Goal: Book appointment/travel/reservation

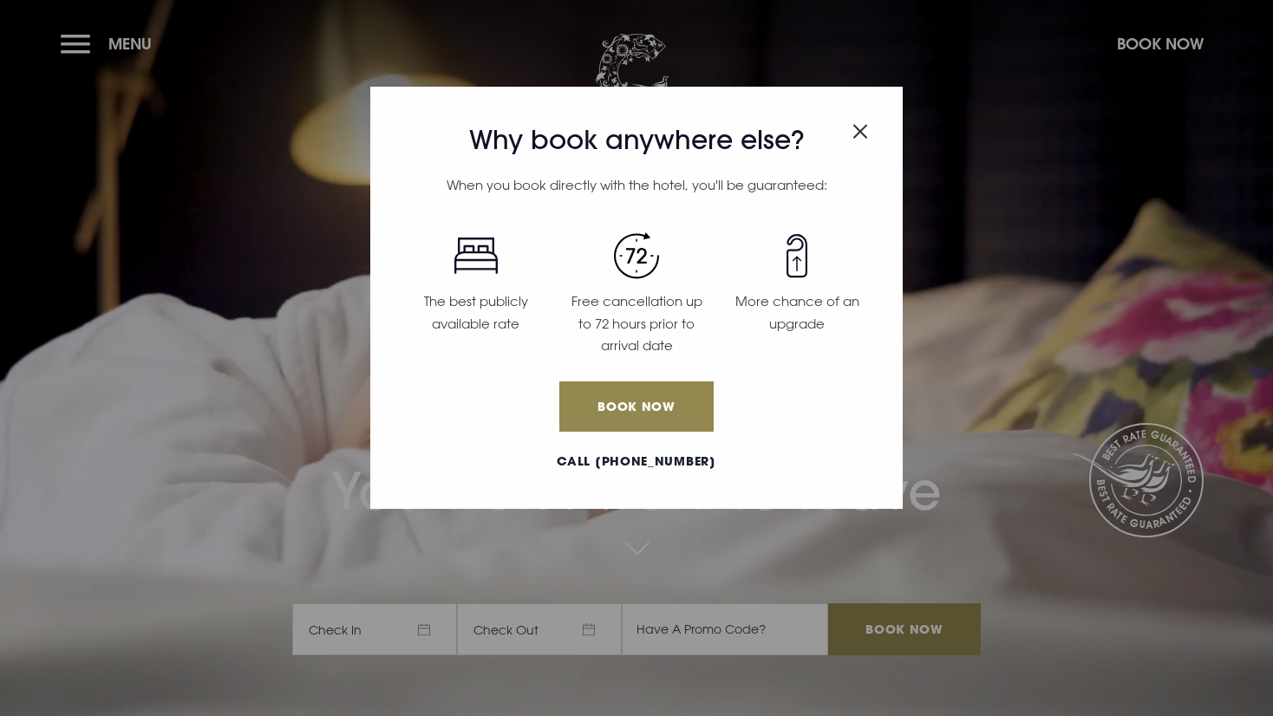
click at [855, 128] on img "Close modal" at bounding box center [860, 131] width 16 height 15
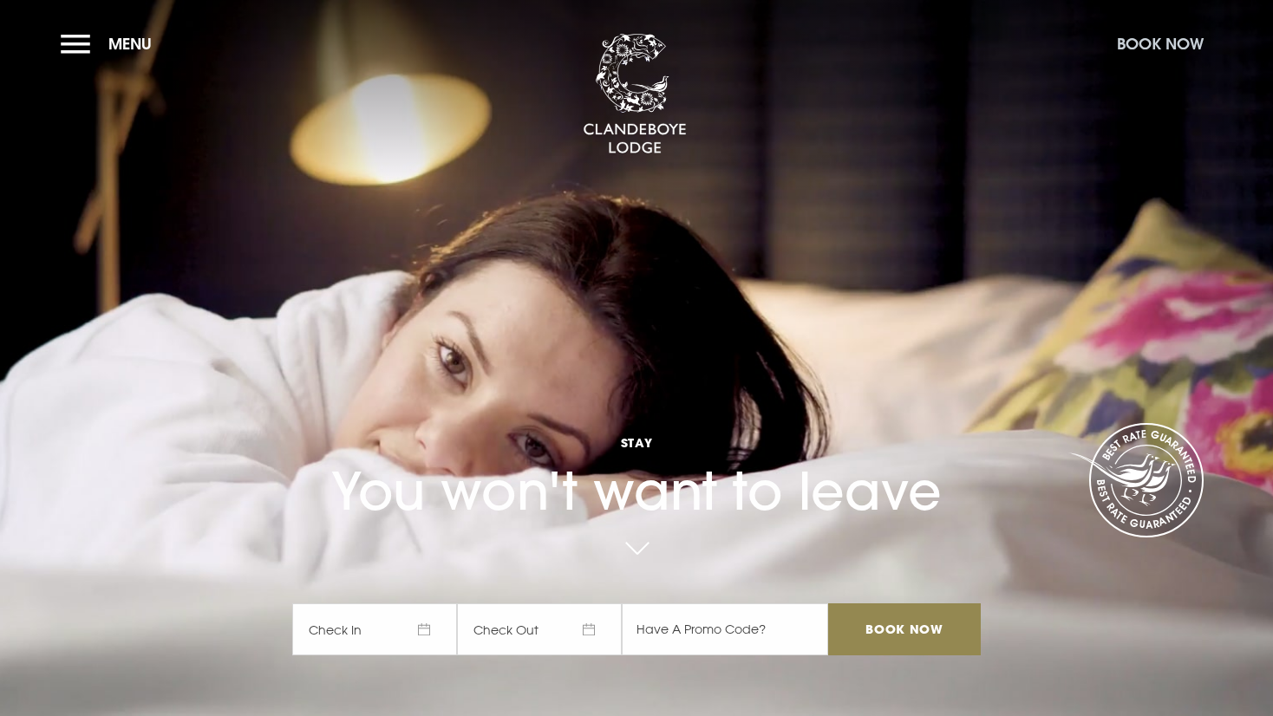
click at [1144, 51] on button "Book Now" at bounding box center [1160, 43] width 104 height 37
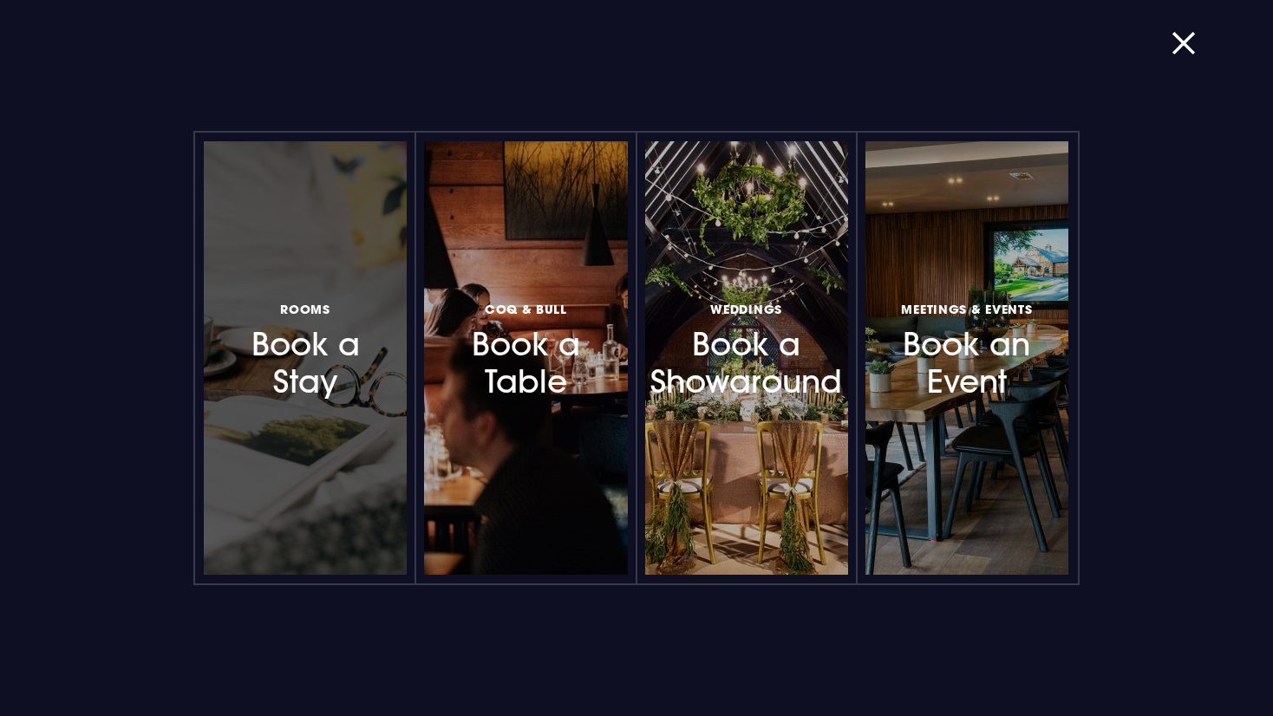
click at [318, 415] on div at bounding box center [305, 358] width 203 height 434
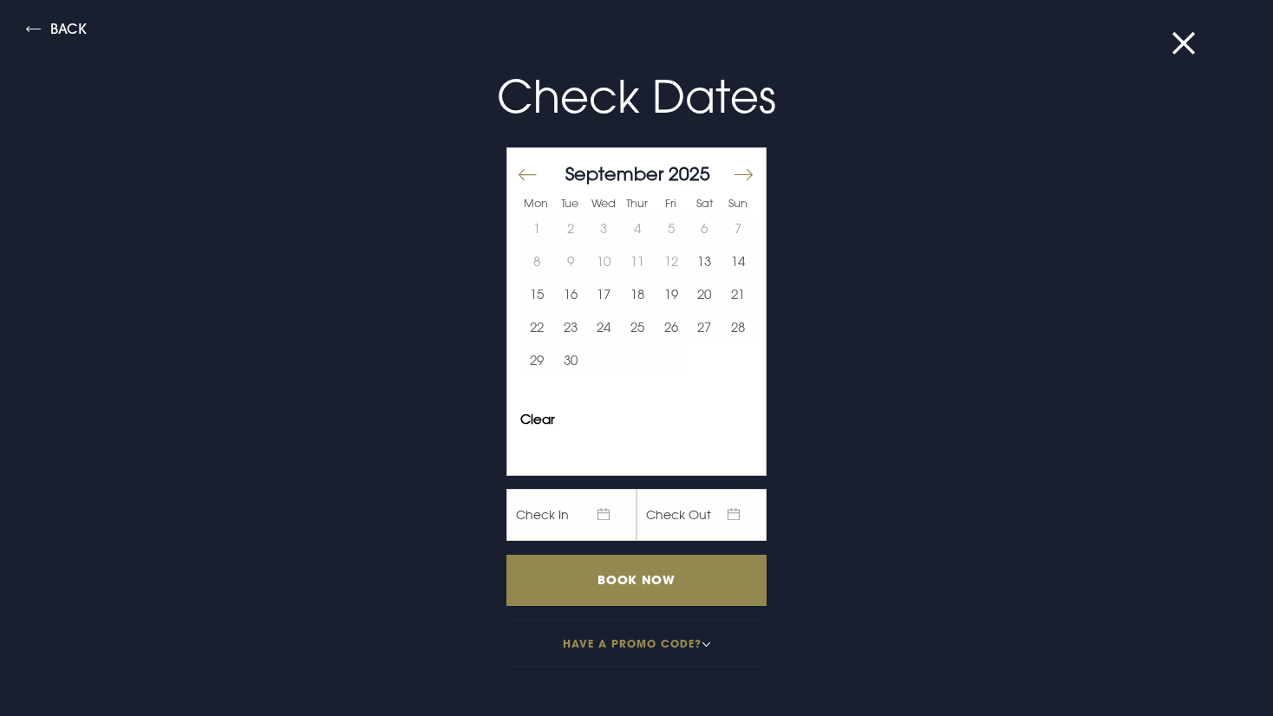
drag, startPoint x: 45, startPoint y: 34, endPoint x: 55, endPoint y: 34, distance: 9.5
click at [46, 34] on button "Back" at bounding box center [56, 32] width 61 height 20
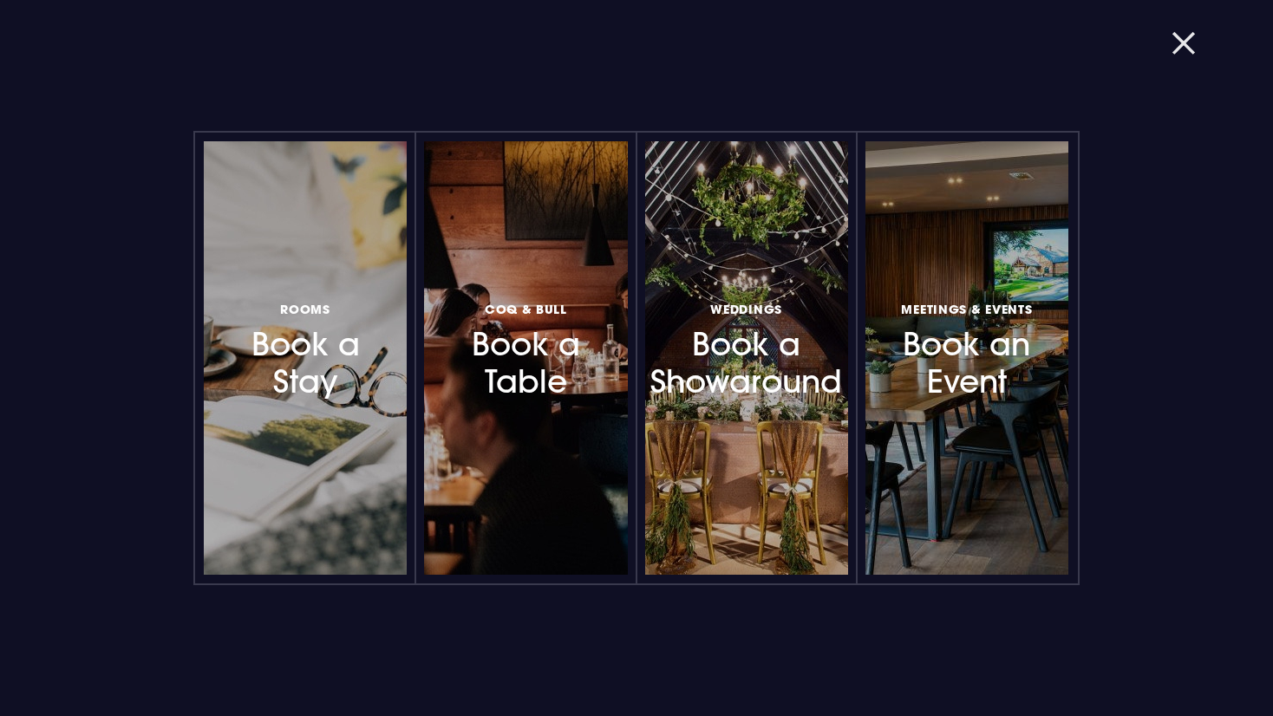
click at [1175, 45] on button "button" at bounding box center [1194, 43] width 45 height 17
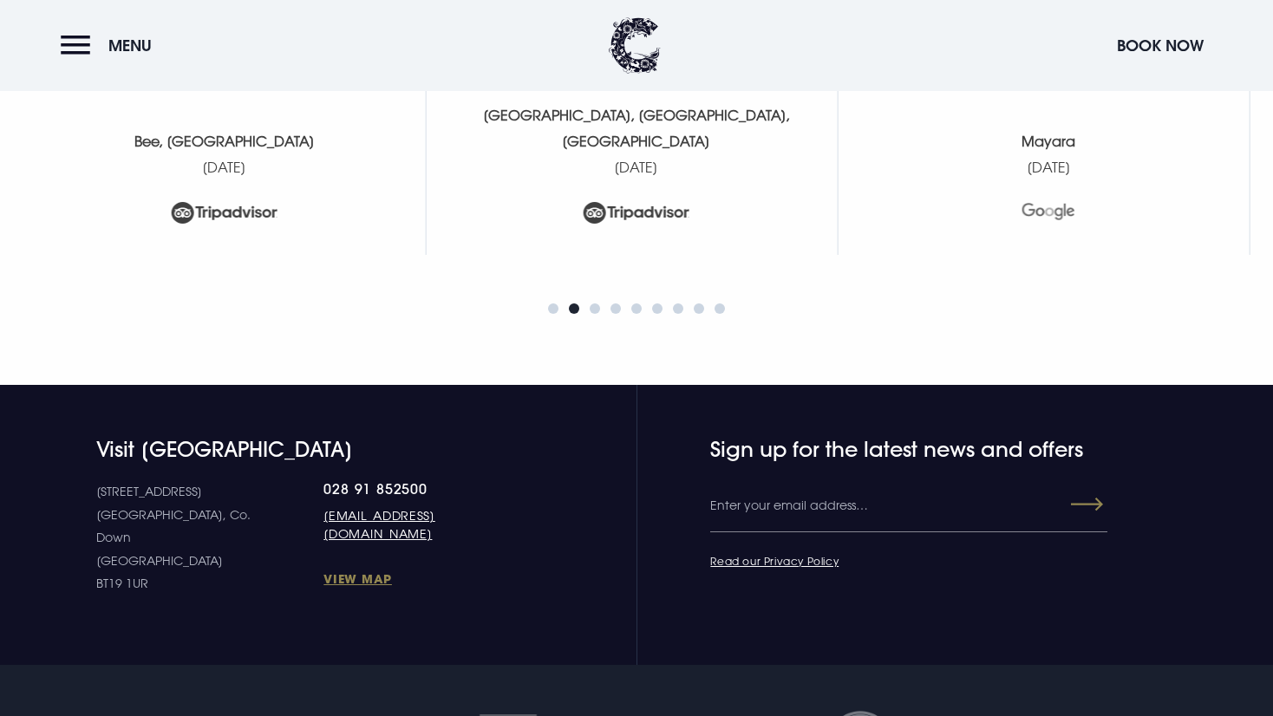
scroll to position [7371, 0]
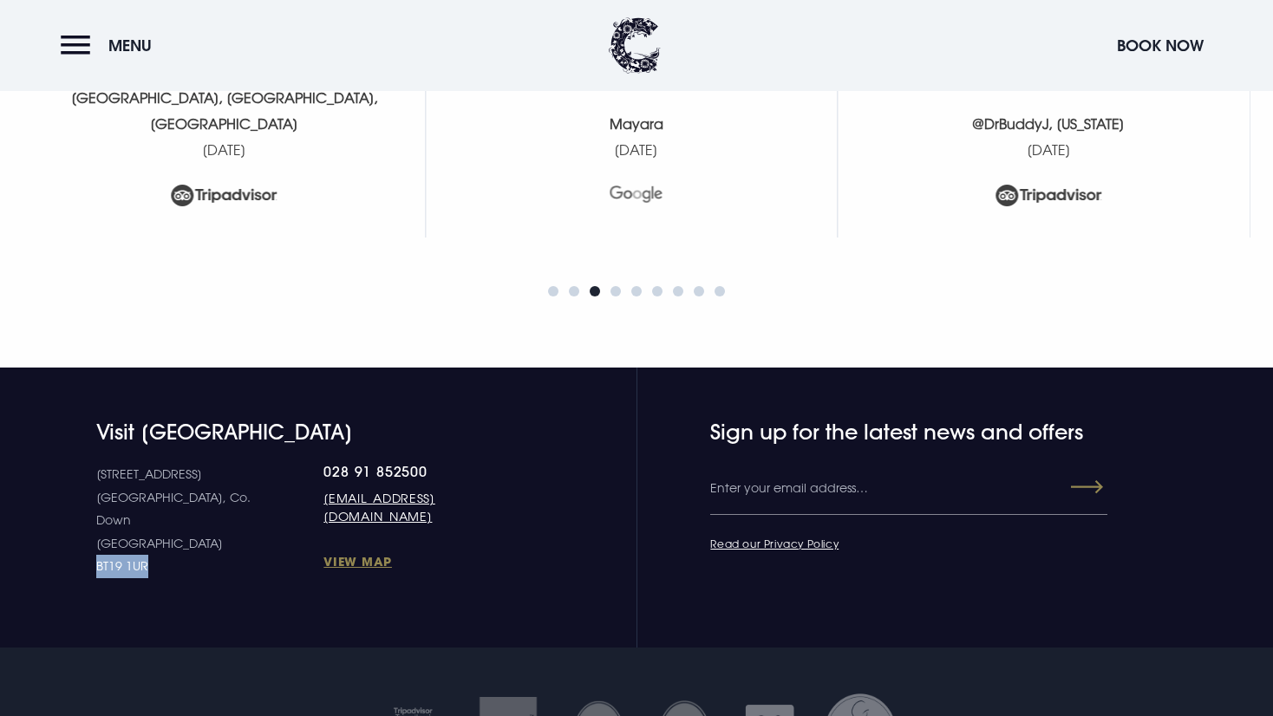
drag, startPoint x: 152, startPoint y: 565, endPoint x: 98, endPoint y: 560, distance: 53.9
click at [98, 560] on p "[STREET_ADDRESS] [STREET_ADDRESS]" at bounding box center [209, 520] width 227 height 115
copy p "BT19 1UR"
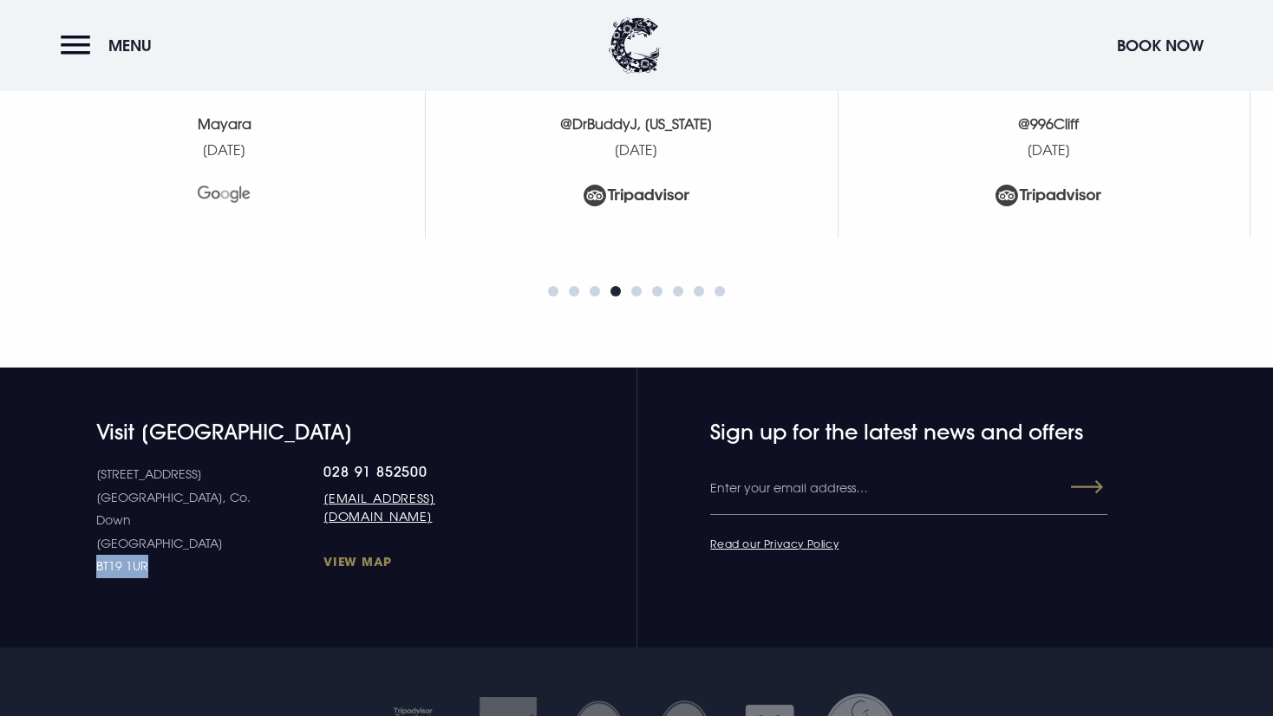
click at [323, 561] on link "View Map" at bounding box center [423, 561] width 200 height 16
